Goal: Transaction & Acquisition: Purchase product/service

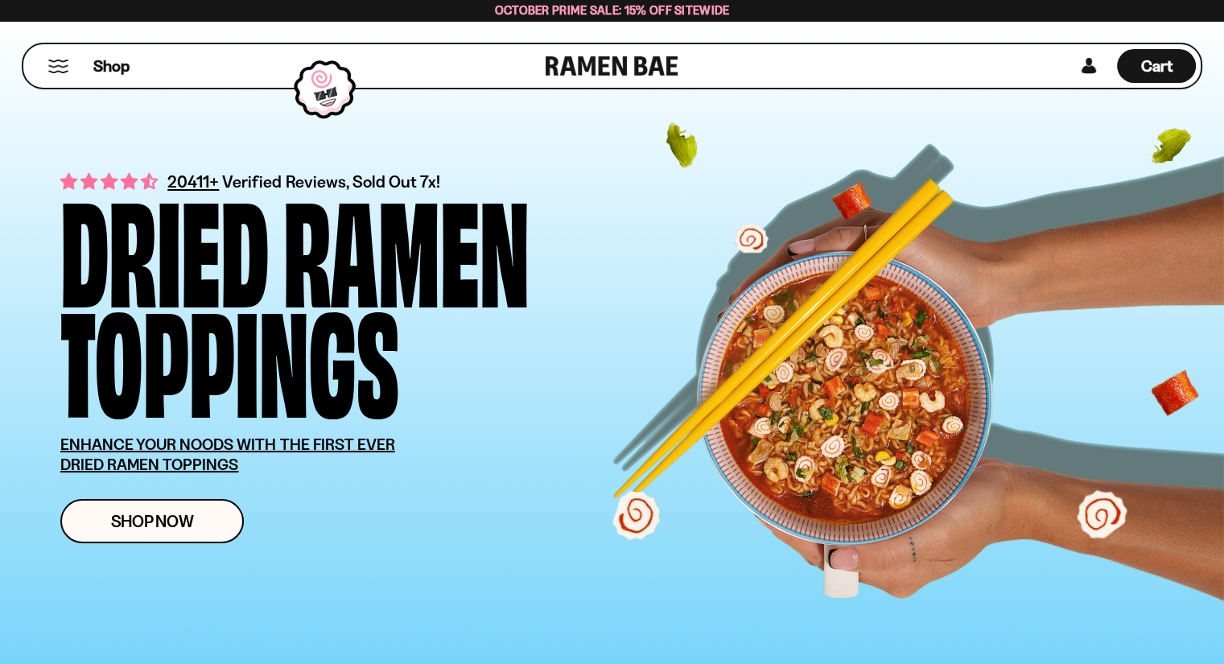
click at [66, 62] on button "Mobile Menu Trigger" at bounding box center [58, 67] width 22 height 14
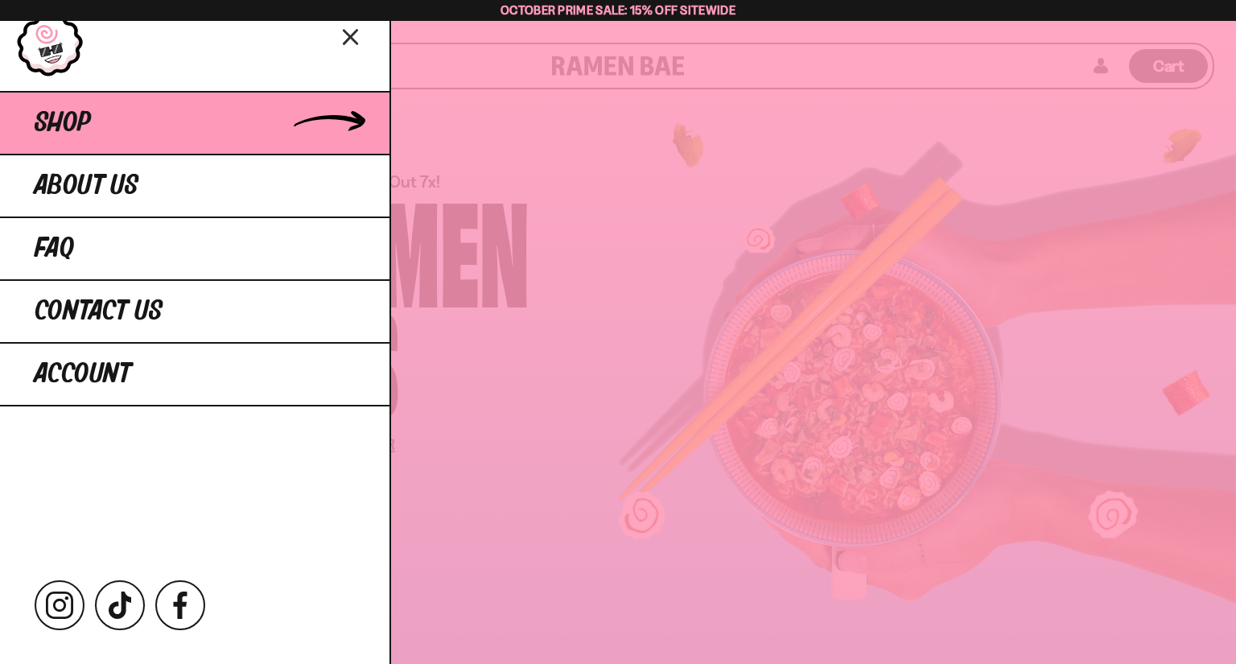
click at [171, 123] on link "Shop" at bounding box center [194, 122] width 389 height 63
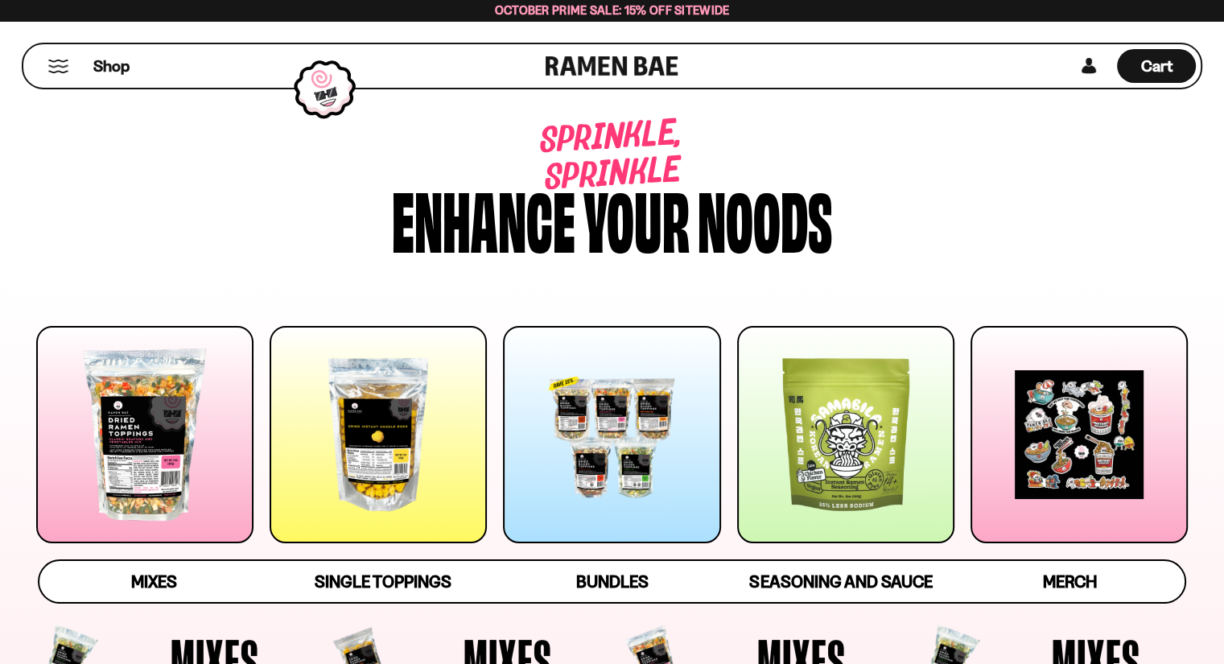
click at [1102, 48] on div "Cart D0381C2F-513E-4F90-8A41-6F0A75DCBAAA" at bounding box center [1131, 65] width 127 height 43
click at [1088, 62] on link at bounding box center [1088, 66] width 24 height 34
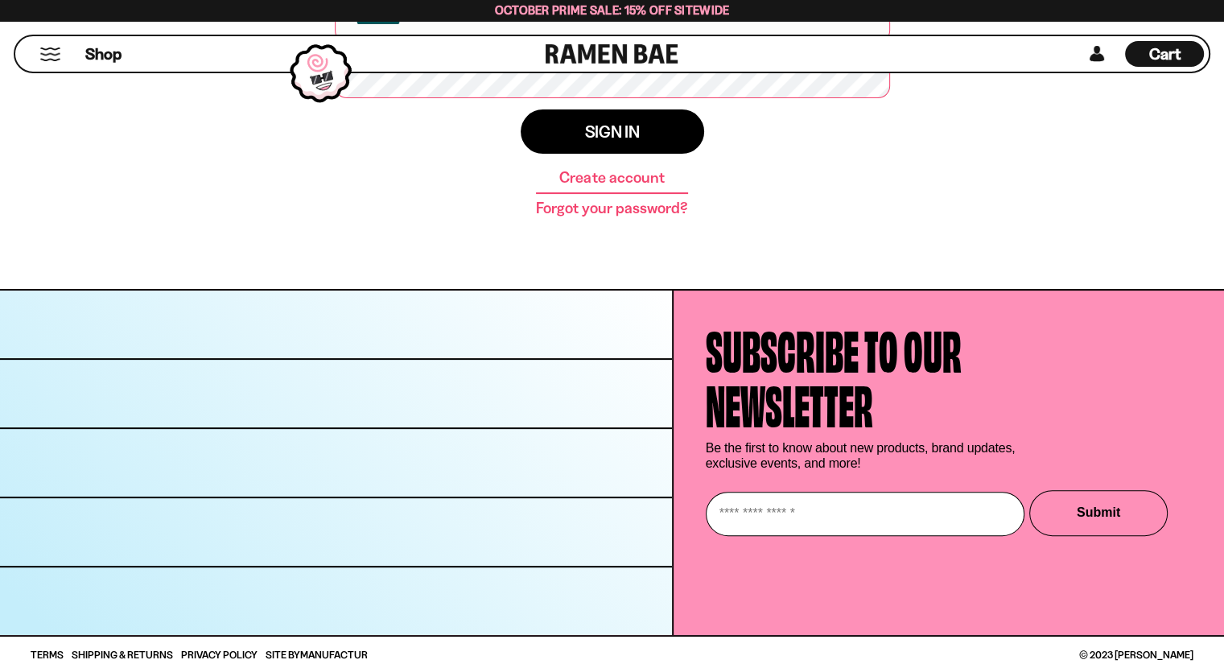
scroll to position [374, 0]
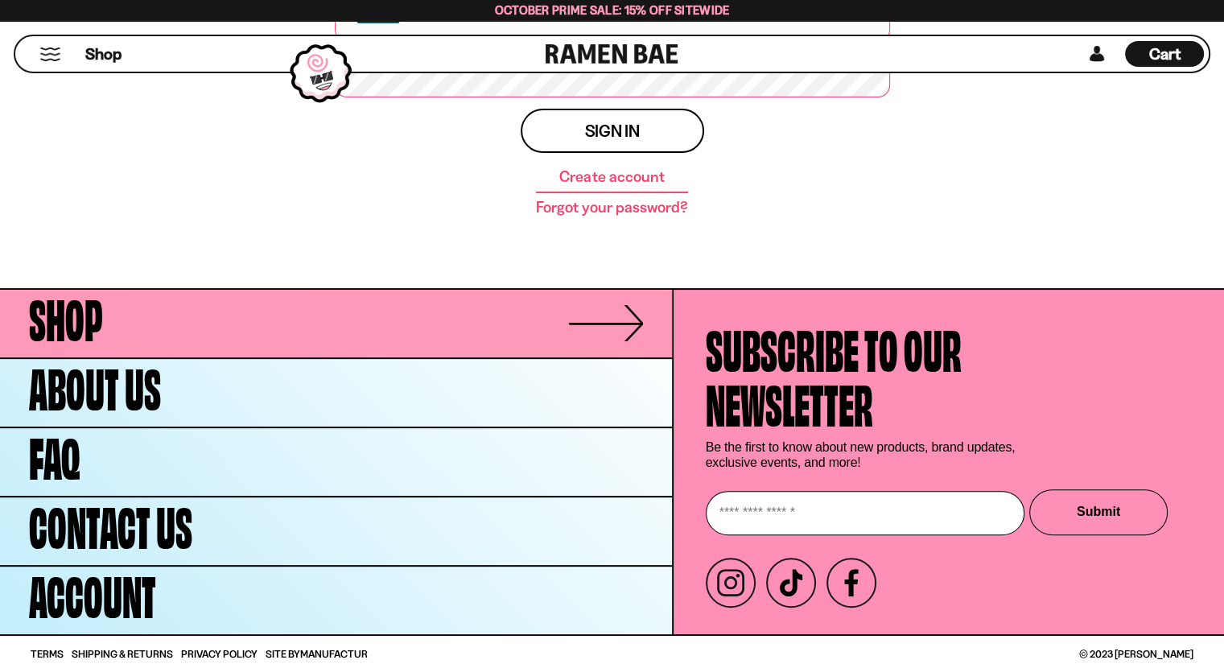
click at [92, 323] on span "Shop" at bounding box center [66, 315] width 74 height 55
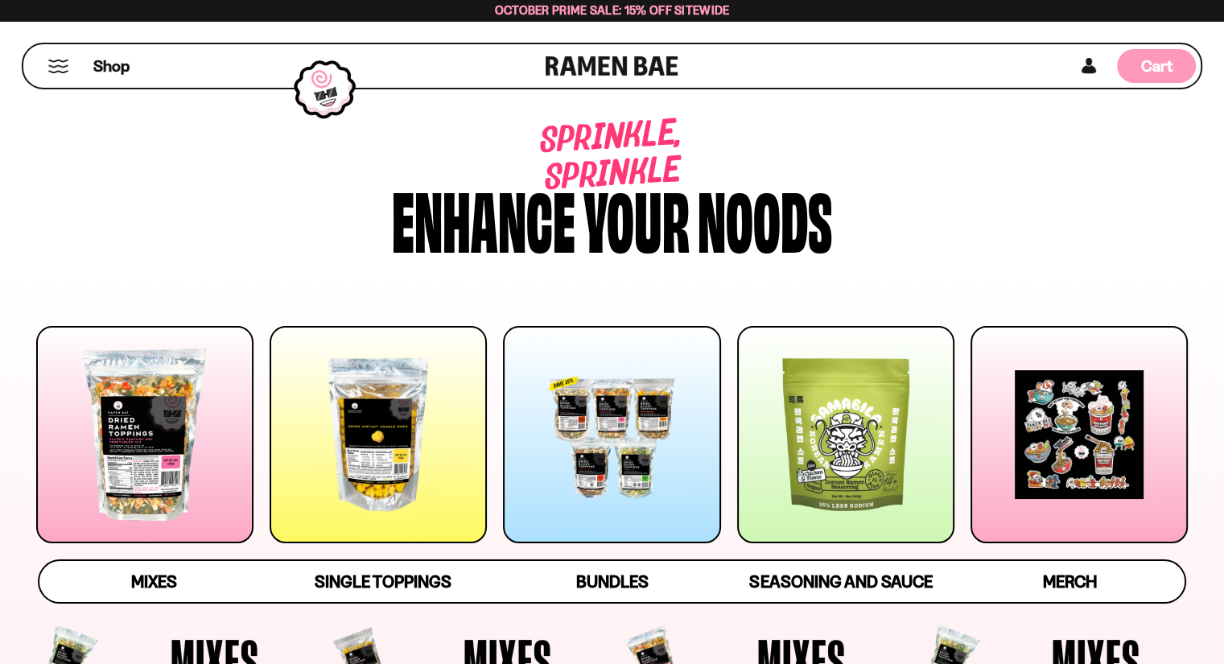
click at [1177, 62] on div "Cart D0381C2F-513E-4F90-8A41-6F0A75DCBAAA" at bounding box center [1156, 66] width 79 height 34
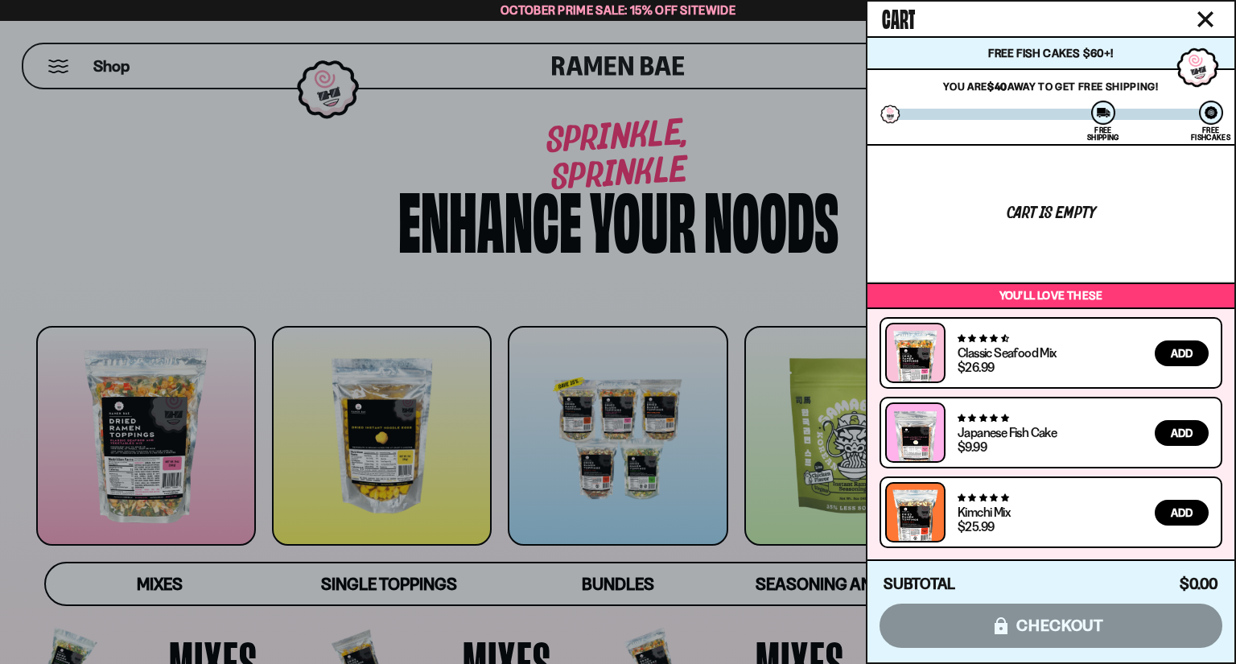
click at [724, 332] on div at bounding box center [618, 332] width 1236 height 664
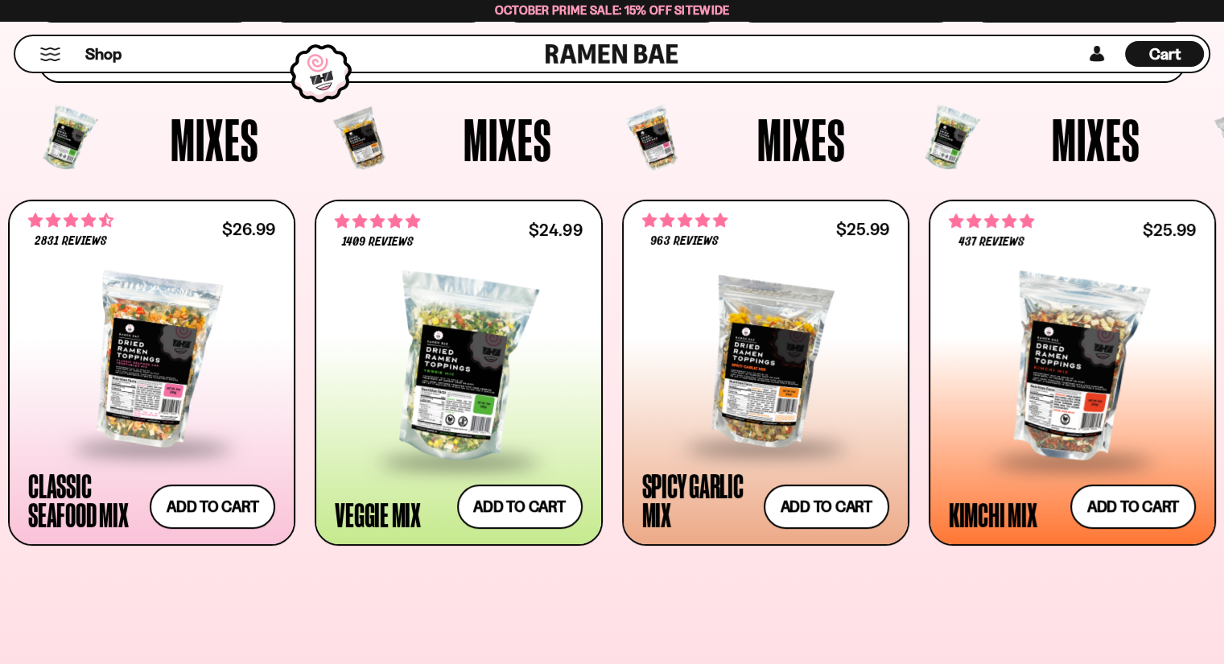
scroll to position [526, 0]
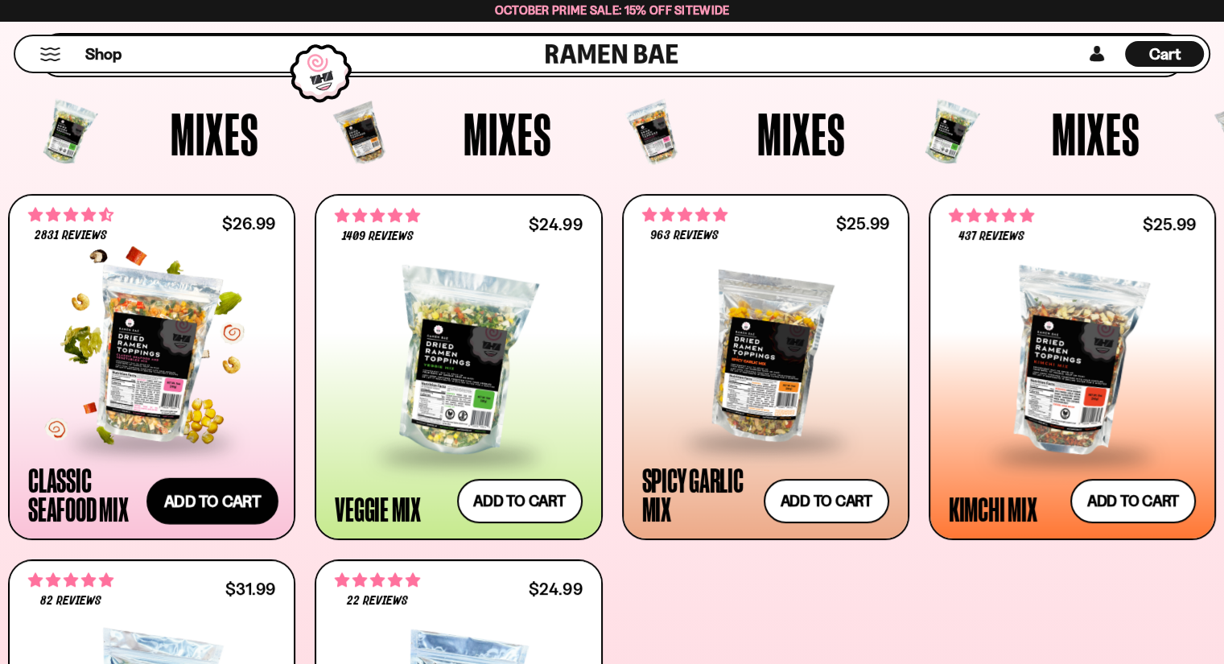
click at [236, 492] on button "Add to cart Add ― Regular price $26.99 Regular price Sale price $26.99 Unit pri…" at bounding box center [212, 501] width 132 height 47
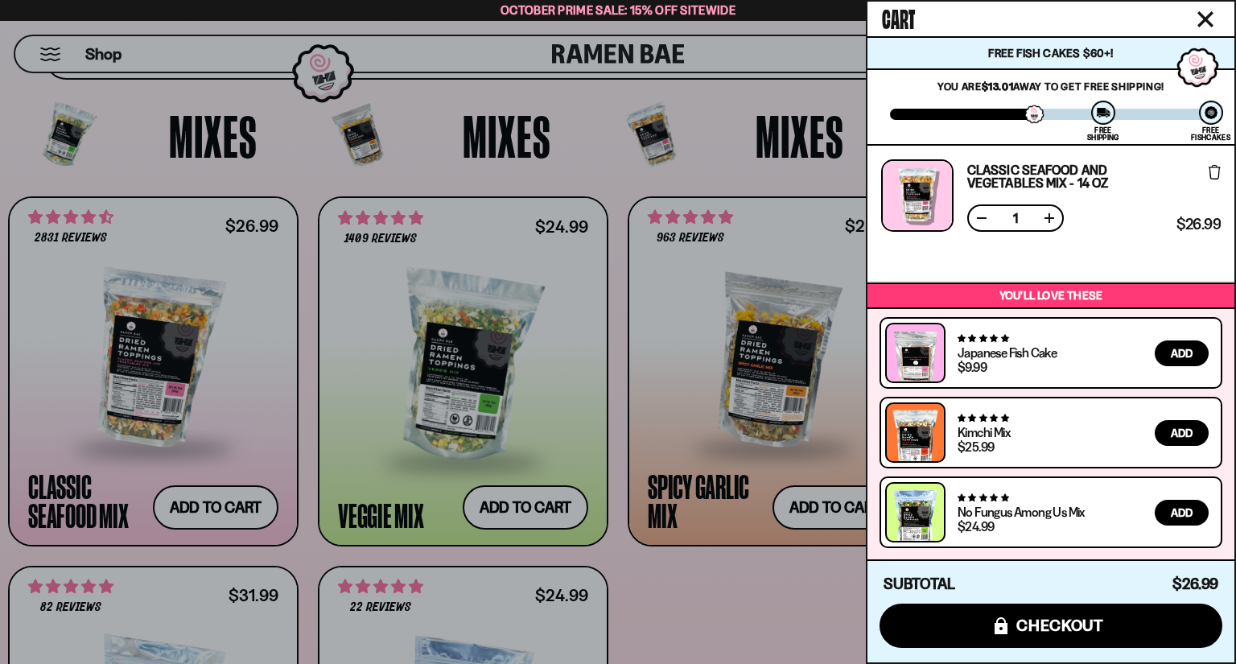
click at [656, 574] on div at bounding box center [618, 332] width 1236 height 664
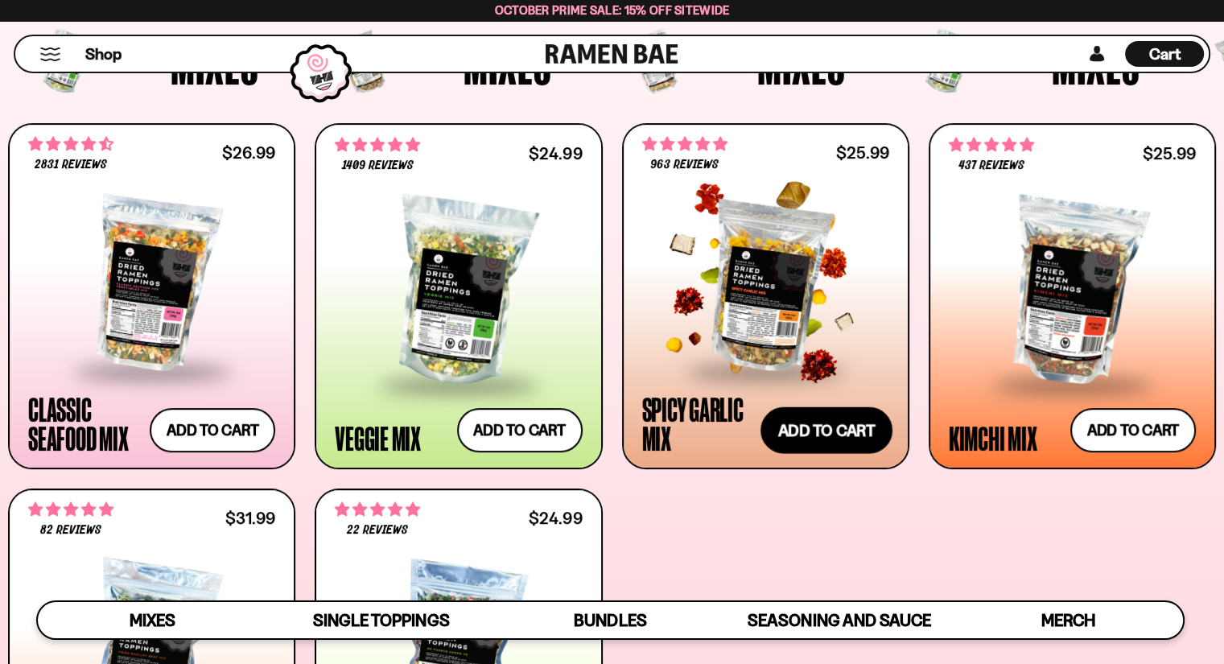
click at [851, 429] on button "Add to cart Add ― Regular price $25.99 Regular price Sale price $25.99 Unit pri…" at bounding box center [826, 430] width 132 height 47
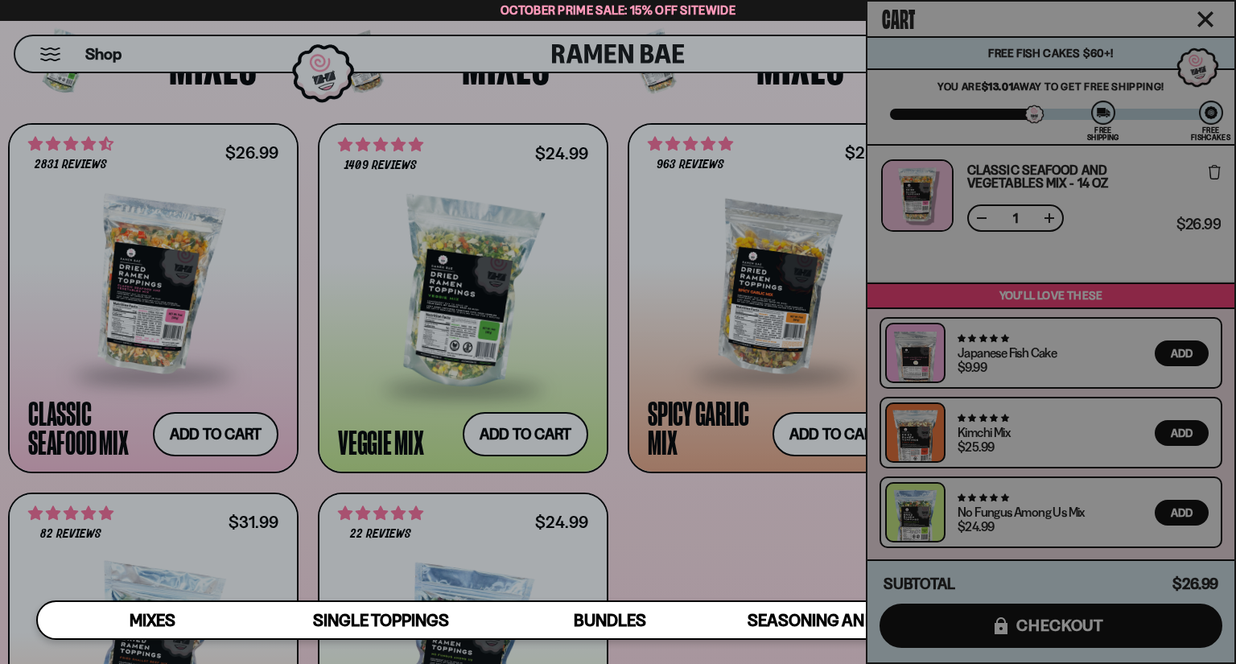
click at [700, 522] on div at bounding box center [618, 332] width 1236 height 664
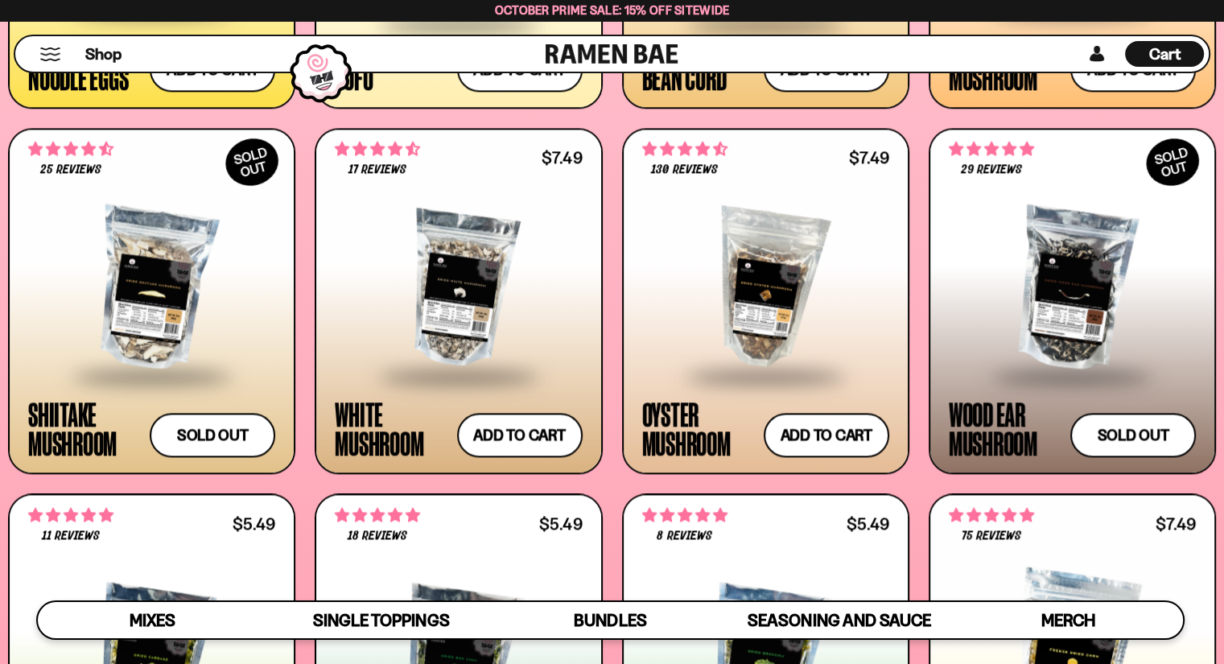
scroll to position [2167, 0]
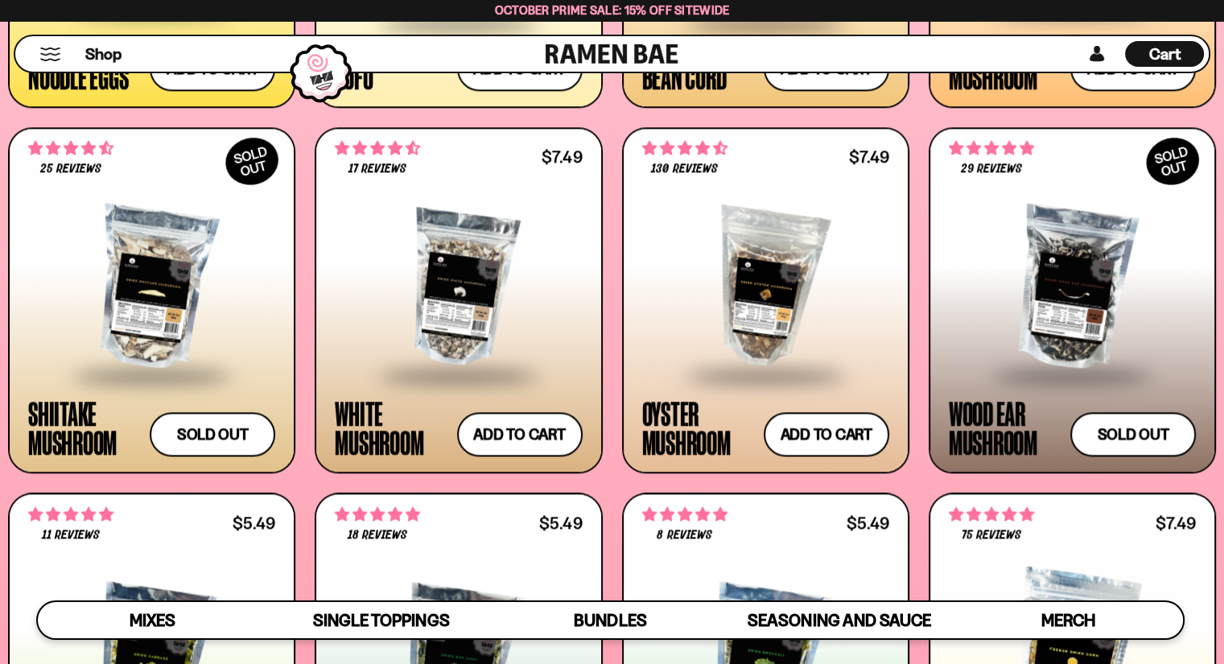
click at [1131, 85] on div "Shop Cart D0381C2F-513E-4F90-8A41-6F0A75DCBAAA" at bounding box center [612, 54] width 1224 height 66
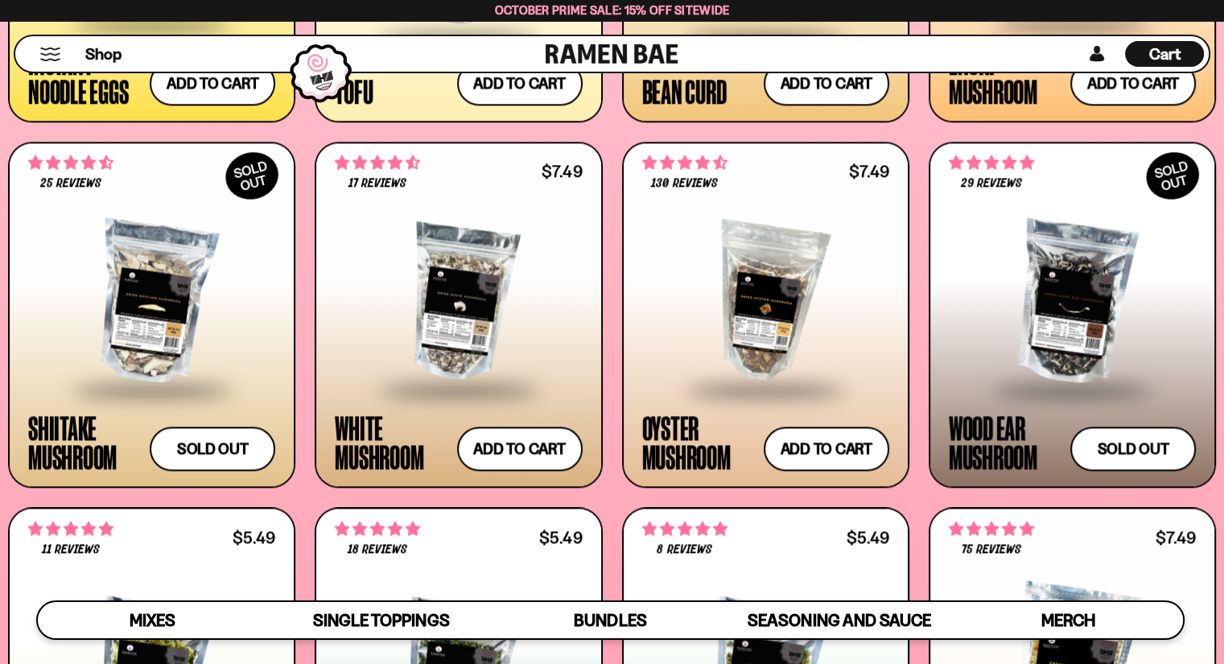
scroll to position [25, 0]
click at [1122, 101] on button "Add to cart Add ― Regular price $7.49 Regular price Sale price $7.49 Unit price…" at bounding box center [1133, 83] width 132 height 47
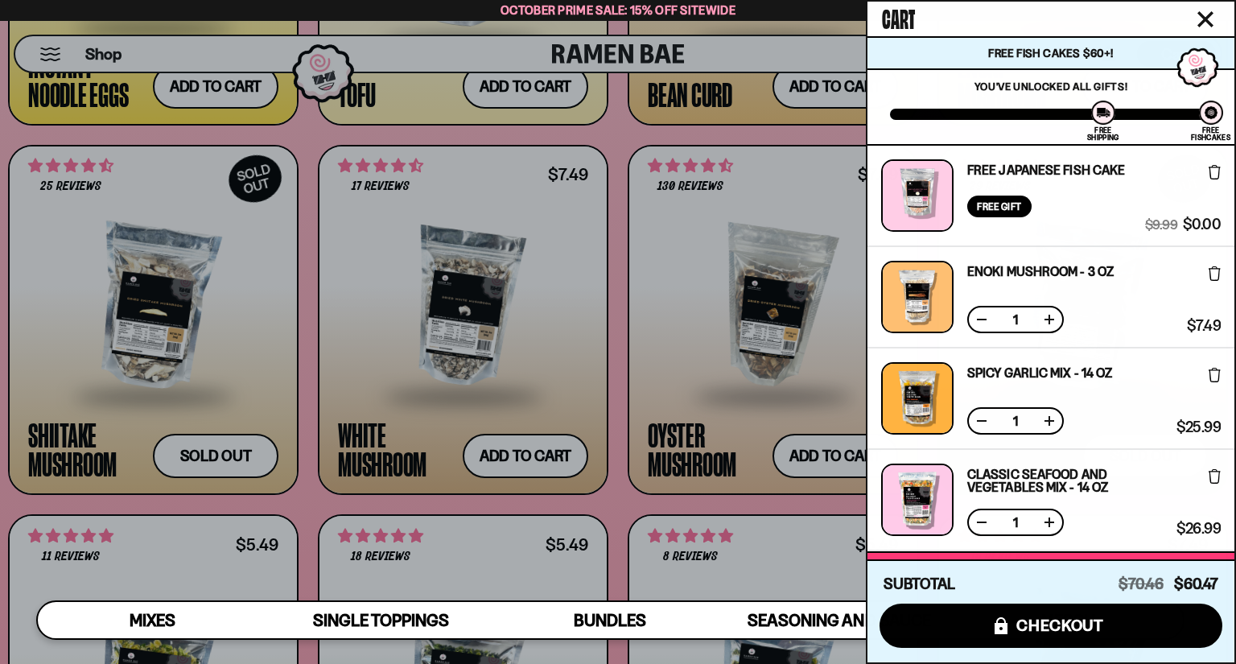
scroll to position [269, 0]
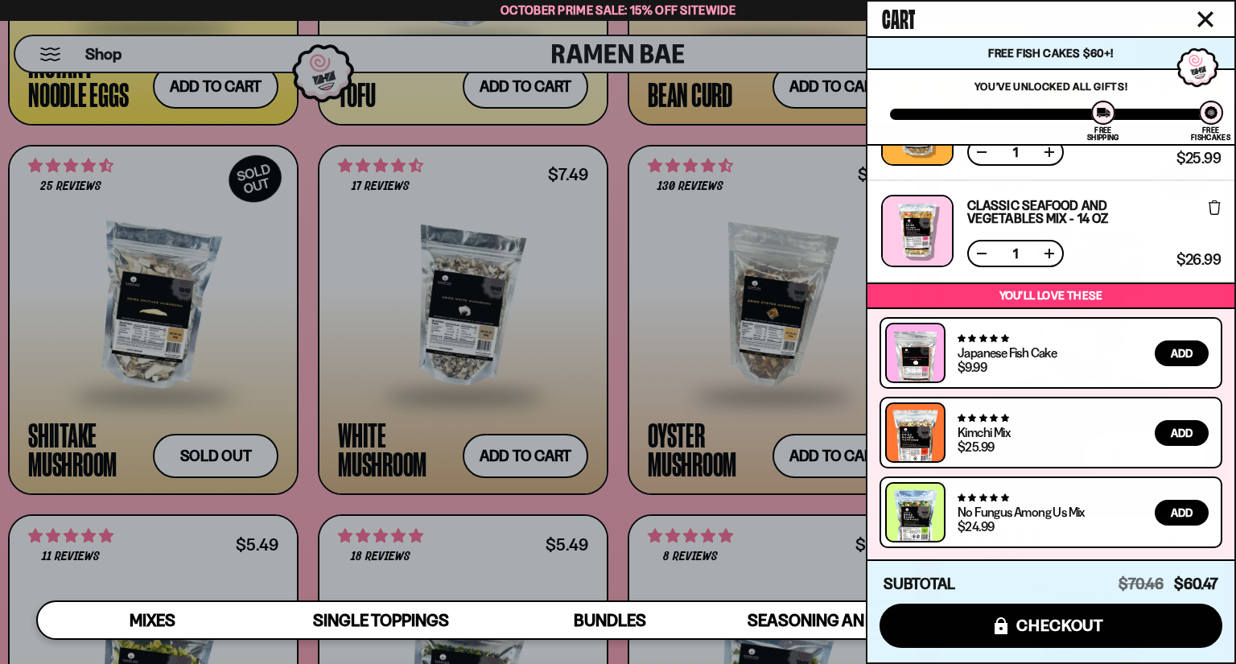
drag, startPoint x: 672, startPoint y: 399, endPoint x: 570, endPoint y: 519, distance: 157.0
click at [570, 519] on div at bounding box center [618, 332] width 1236 height 664
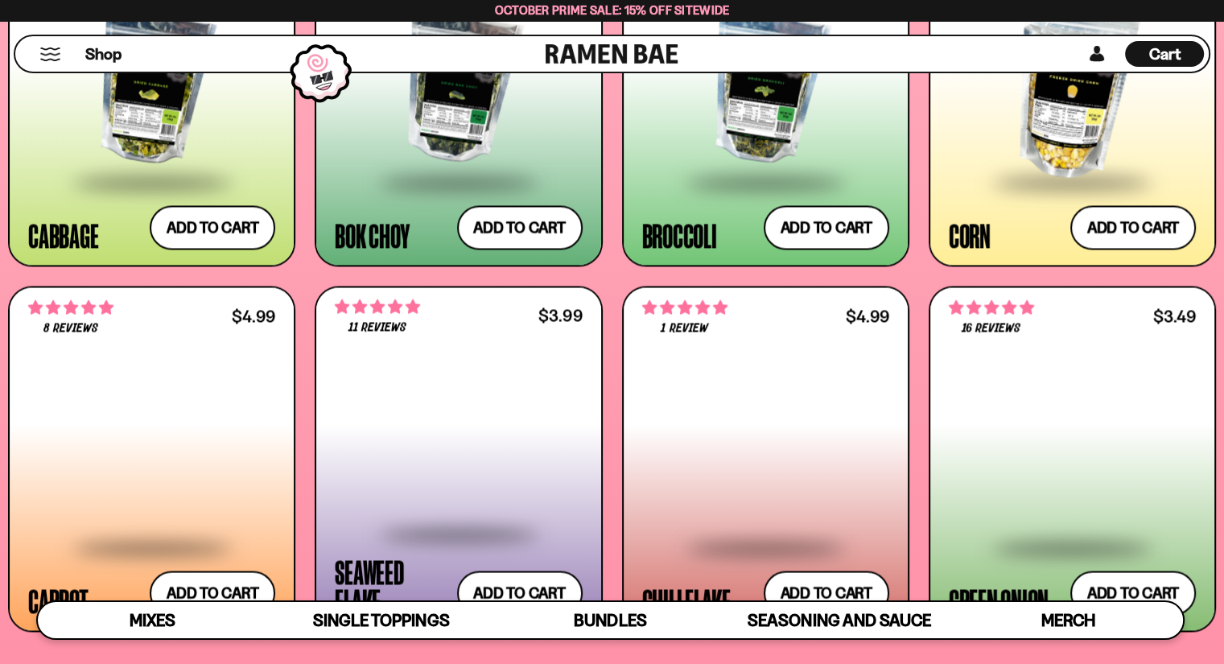
scroll to position [2757, 0]
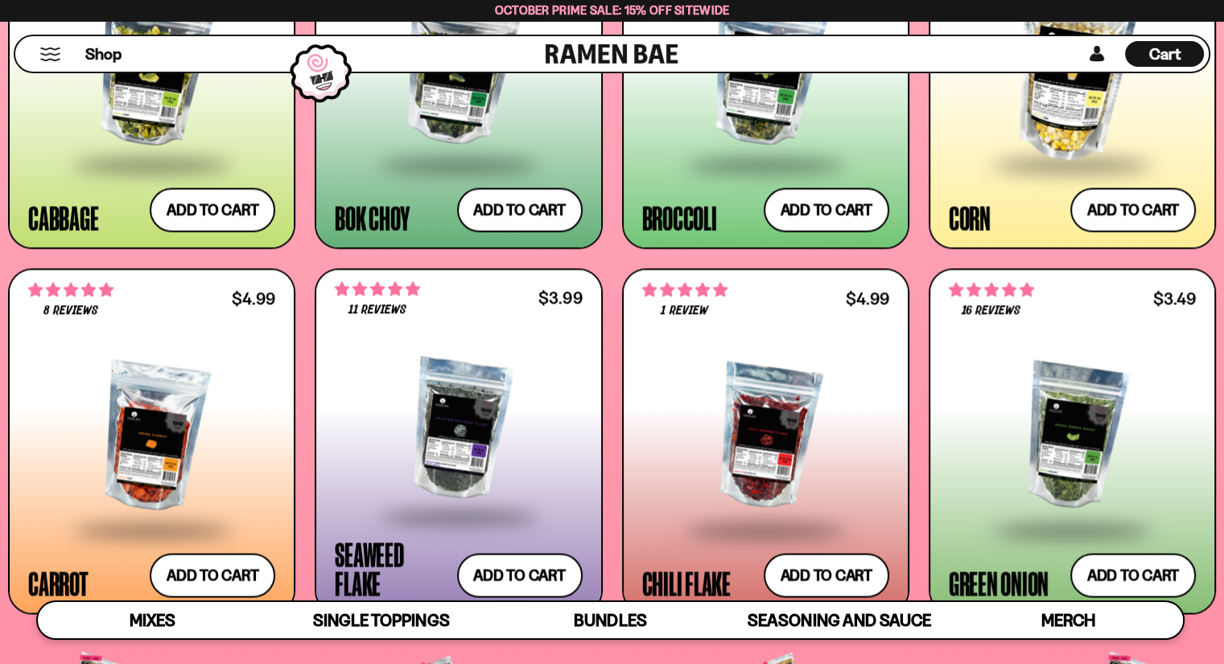
click at [1175, 50] on span "Cart" at bounding box center [1164, 53] width 31 height 19
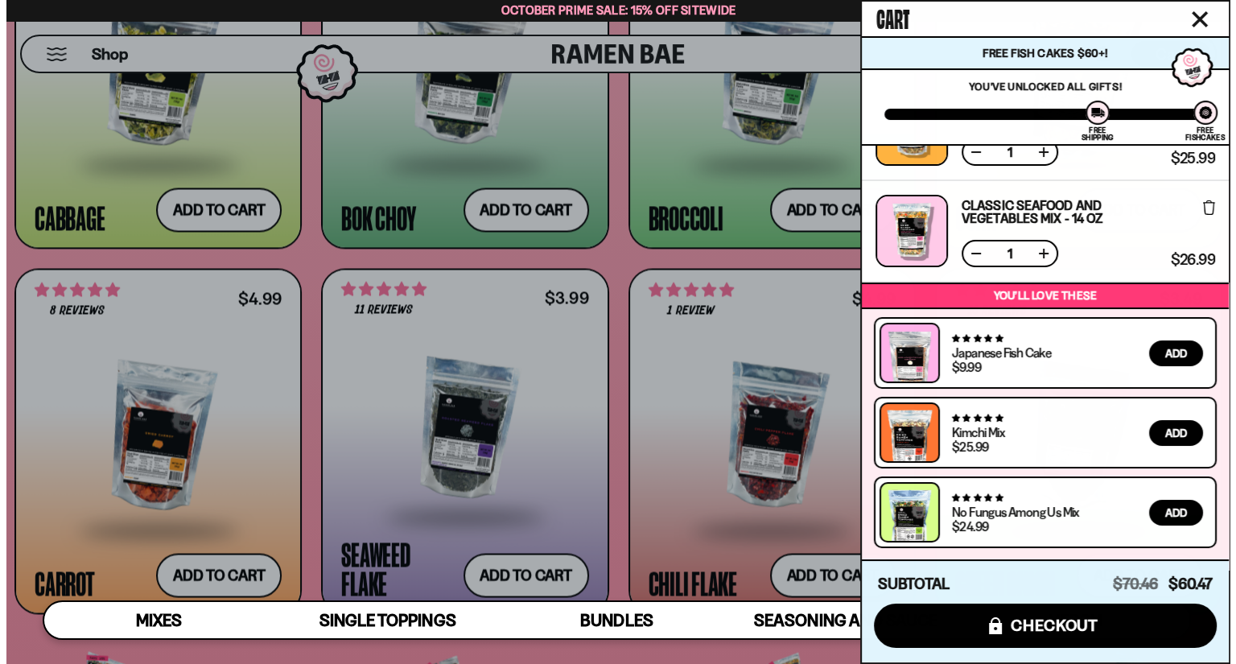
scroll to position [2778, 0]
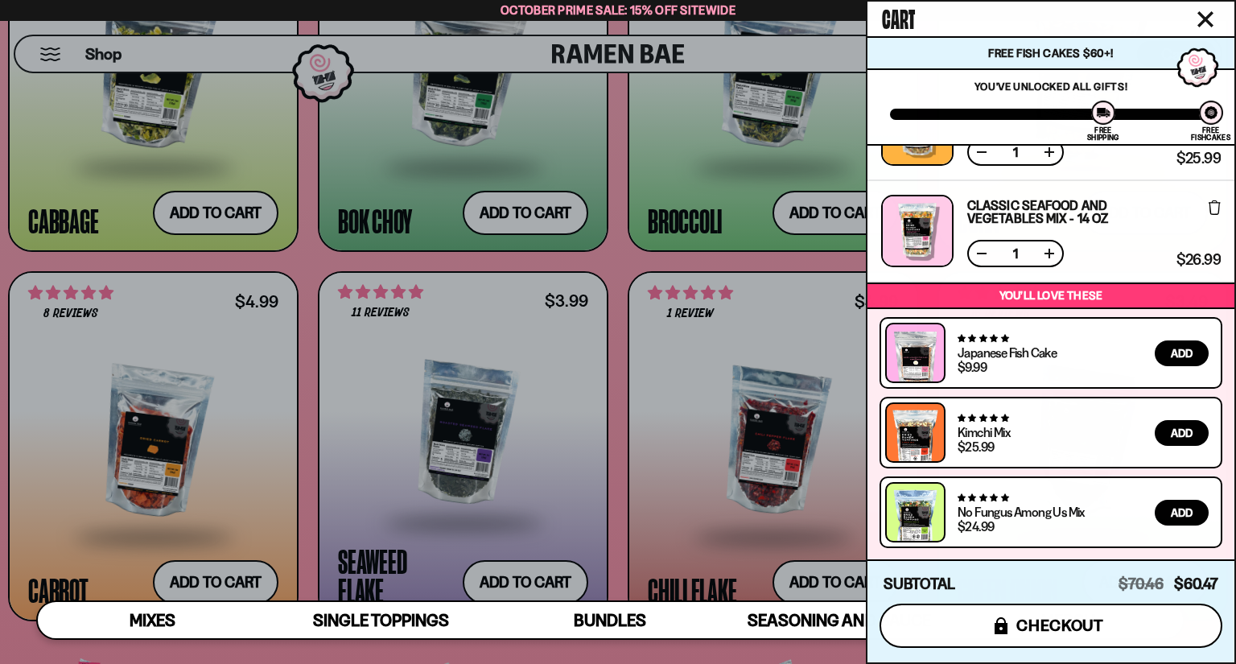
click at [1011, 625] on button "icons8-lock checkout" at bounding box center [1050, 625] width 343 height 44
